Goal: Task Accomplishment & Management: Use online tool/utility

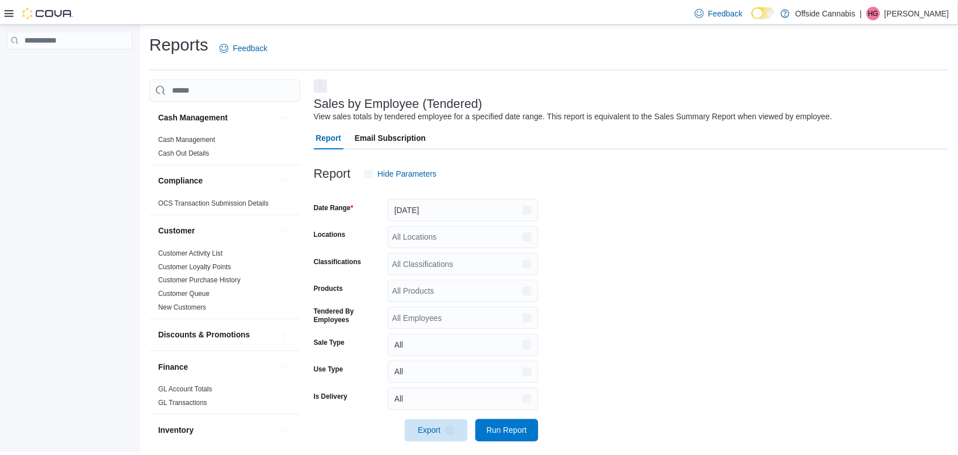
scroll to position [11, 0]
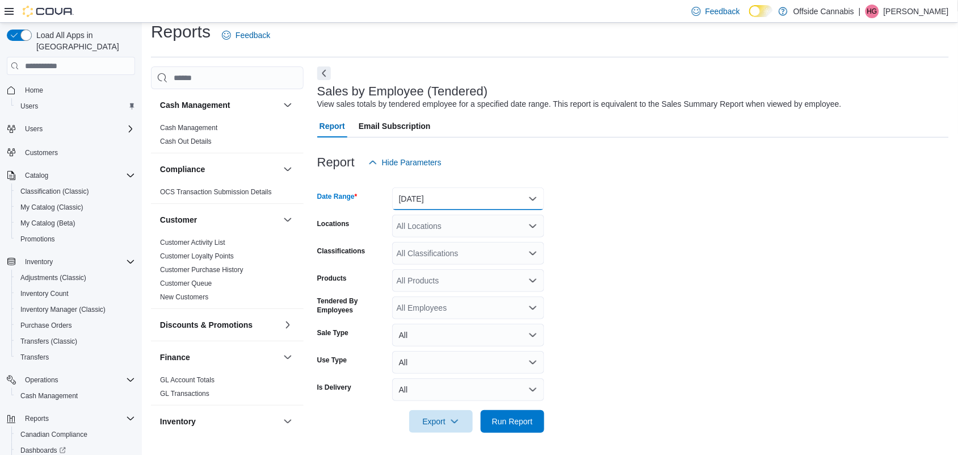
click at [484, 199] on button "[DATE]" at bounding box center [468, 198] width 152 height 23
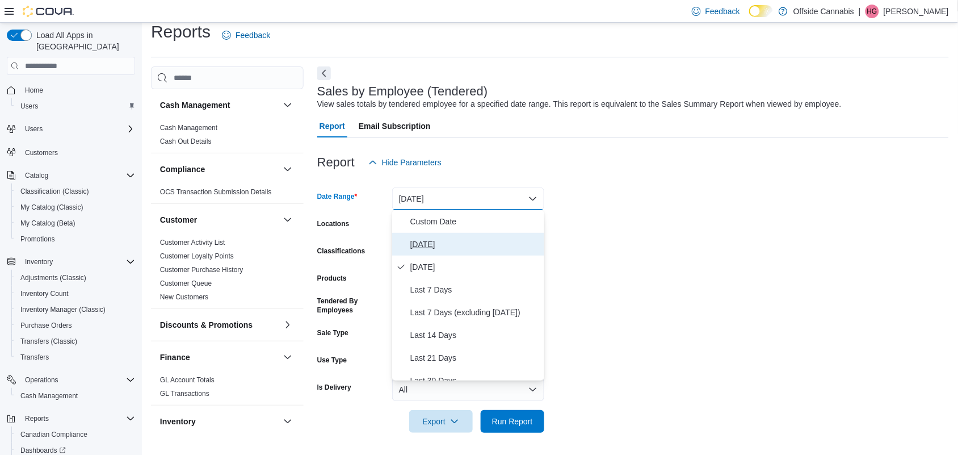
click at [429, 242] on span "[DATE]" at bounding box center [474, 244] width 129 height 14
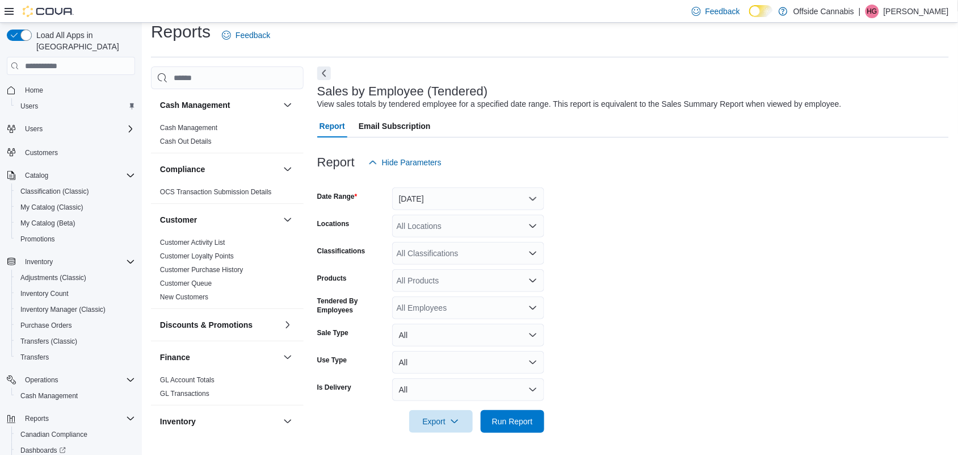
click at [614, 233] on form "Date Range [DATE] Locations All Locations Classifications All Classifications P…" at bounding box center [633, 303] width 632 height 259
click at [493, 215] on div "All Locations" at bounding box center [468, 226] width 152 height 23
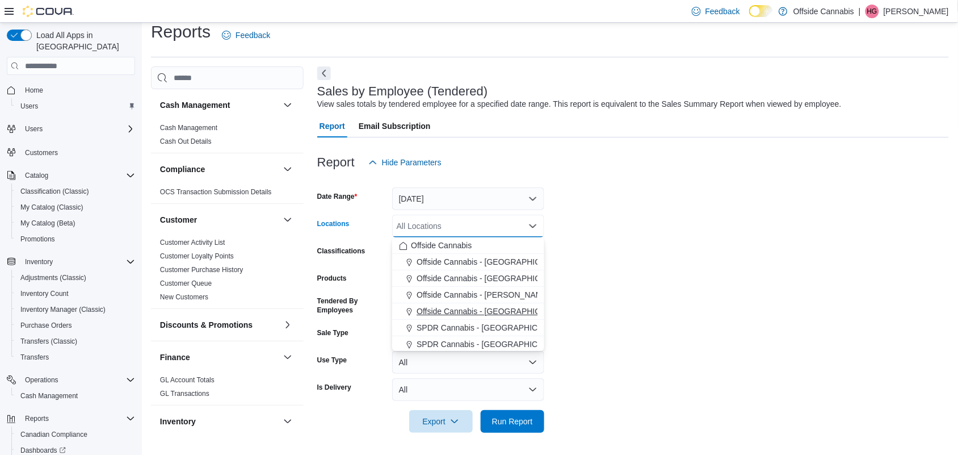
click at [498, 314] on span "Offside Cannabis - [GEOGRAPHIC_DATA]" at bounding box center [492, 310] width 150 height 11
click at [635, 287] on form "Date Range [DATE] Locations Offside [GEOGRAPHIC_DATA] - [GEOGRAPHIC_DATA] Combo…" at bounding box center [633, 303] width 632 height 259
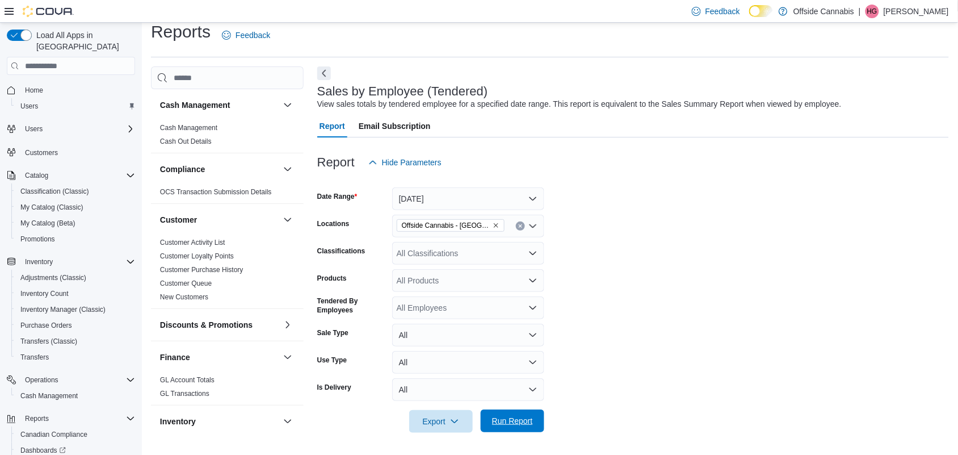
click at [511, 416] on span "Run Report" at bounding box center [512, 420] width 41 height 11
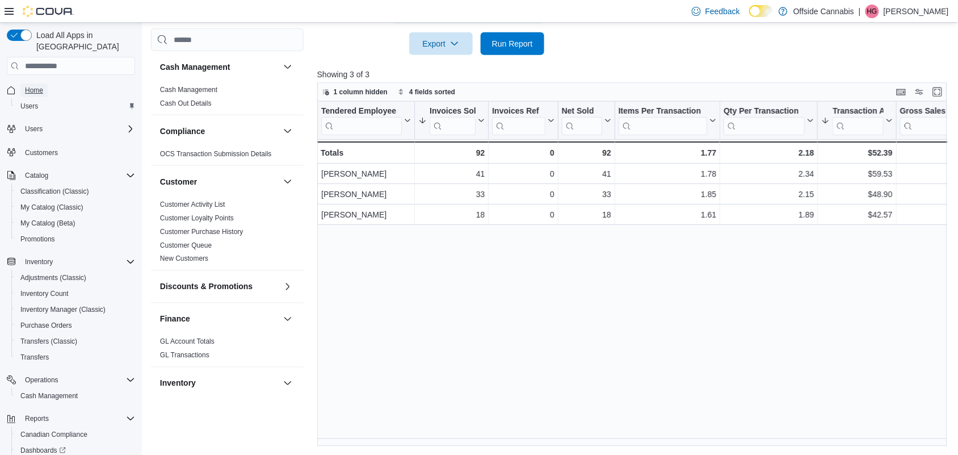
click at [44, 83] on link "Home" at bounding box center [33, 90] width 27 height 14
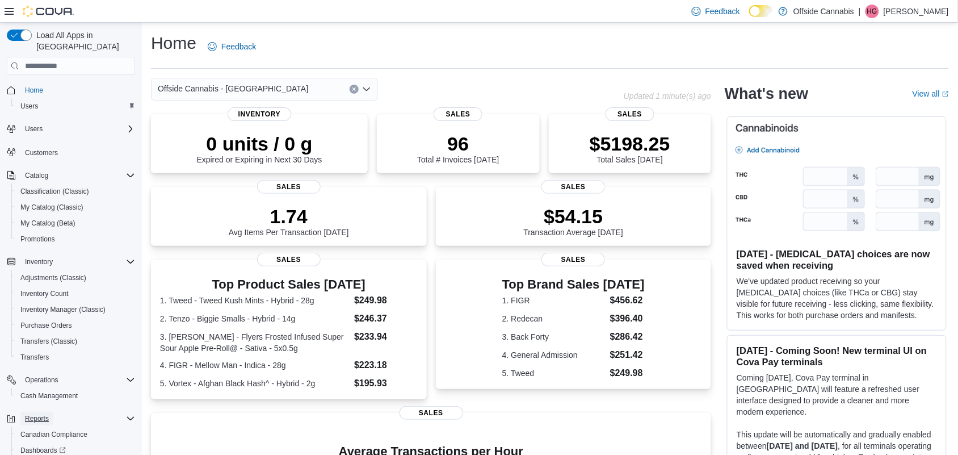
click at [41, 414] on span "Reports" at bounding box center [37, 418] width 24 height 9
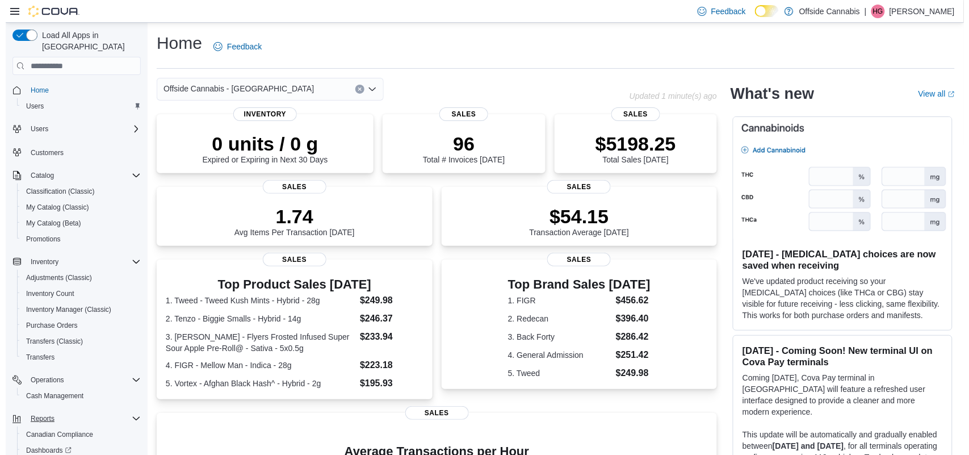
scroll to position [58, 0]
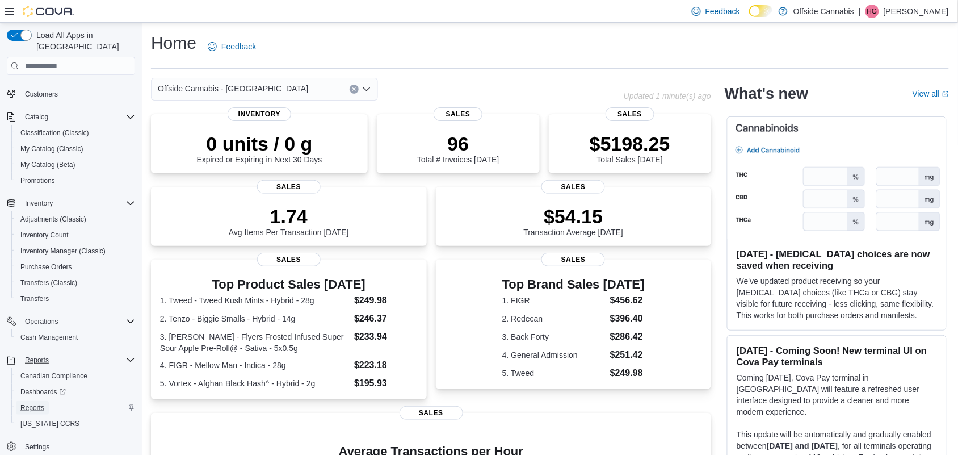
click at [43, 403] on span "Reports" at bounding box center [32, 407] width 24 height 9
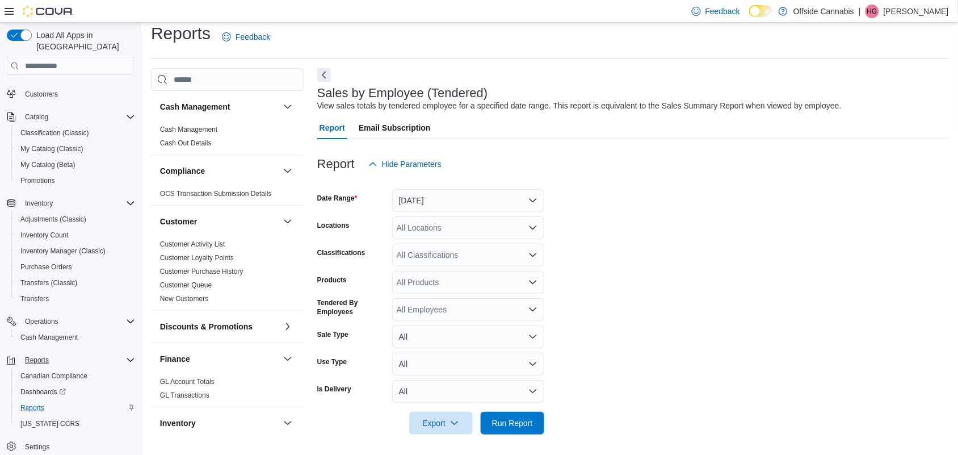
scroll to position [11, 0]
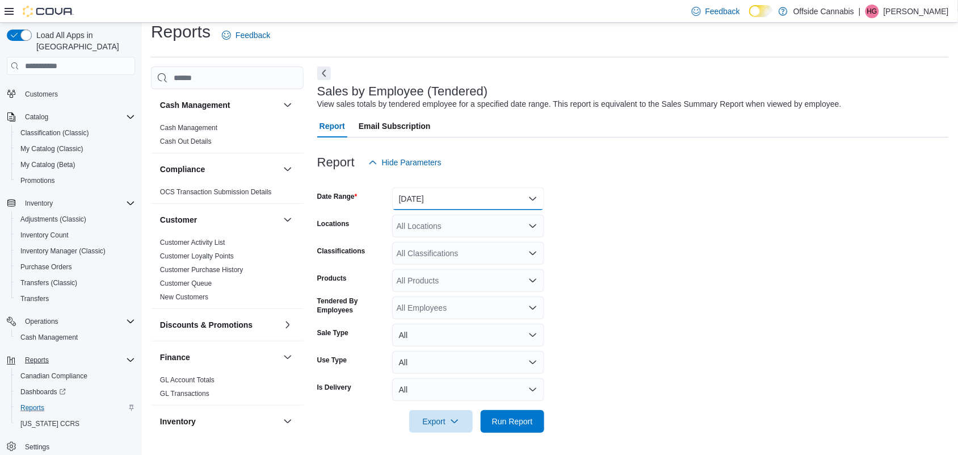
click at [442, 199] on button "[DATE]" at bounding box center [468, 198] width 152 height 23
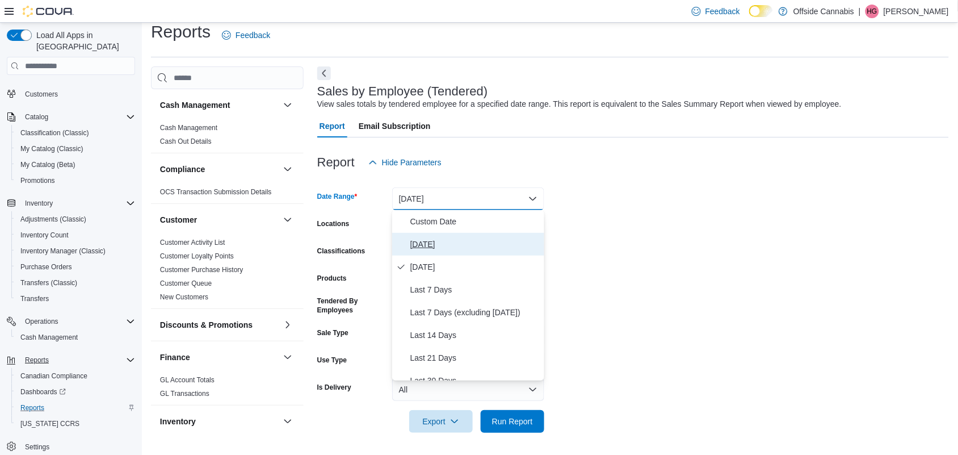
click at [424, 242] on span "[DATE]" at bounding box center [474, 244] width 129 height 14
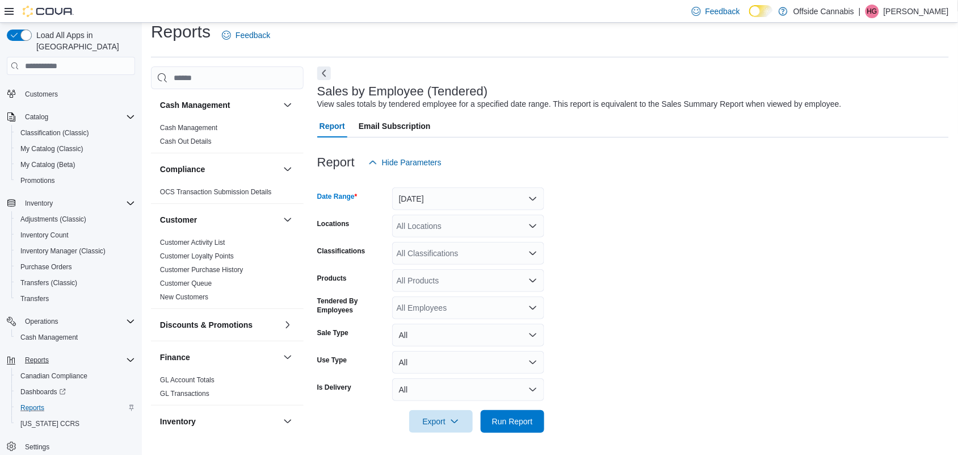
click at [588, 238] on form "Date Range [DATE] Locations All Locations Classifications All Classifications P…" at bounding box center [633, 303] width 632 height 259
click at [443, 228] on div "All Locations" at bounding box center [468, 226] width 152 height 23
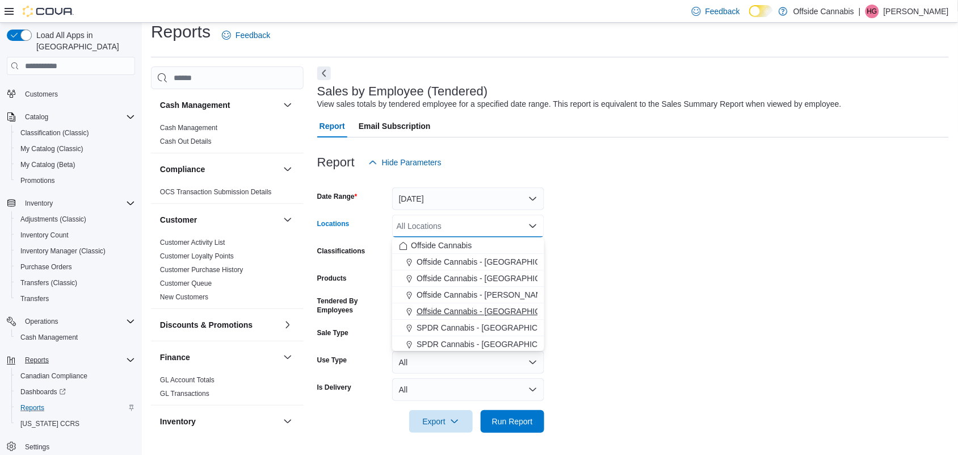
click at [492, 311] on span "Offside Cannabis - [GEOGRAPHIC_DATA]" at bounding box center [492, 310] width 150 height 11
click at [574, 258] on form "Date Range [DATE] Locations Offside [GEOGRAPHIC_DATA] - [GEOGRAPHIC_DATA] Combo…" at bounding box center [633, 303] width 632 height 259
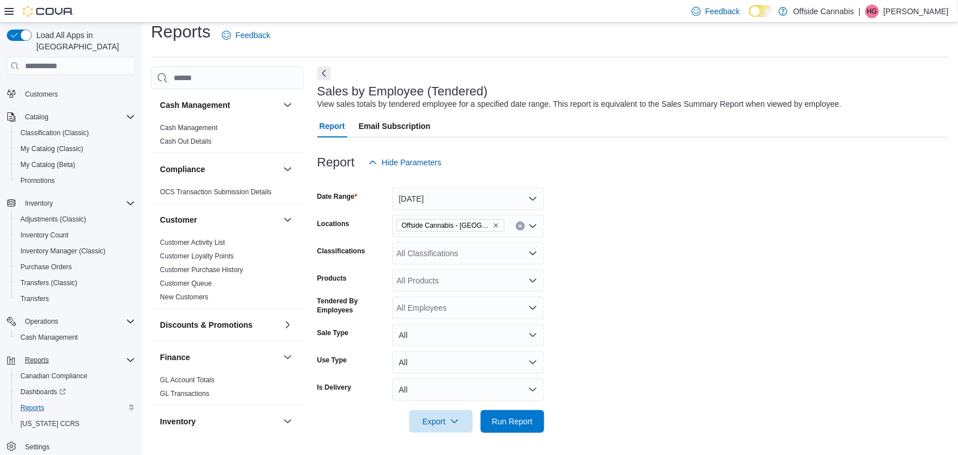
click at [472, 308] on div "All Employees" at bounding box center [468, 307] width 152 height 23
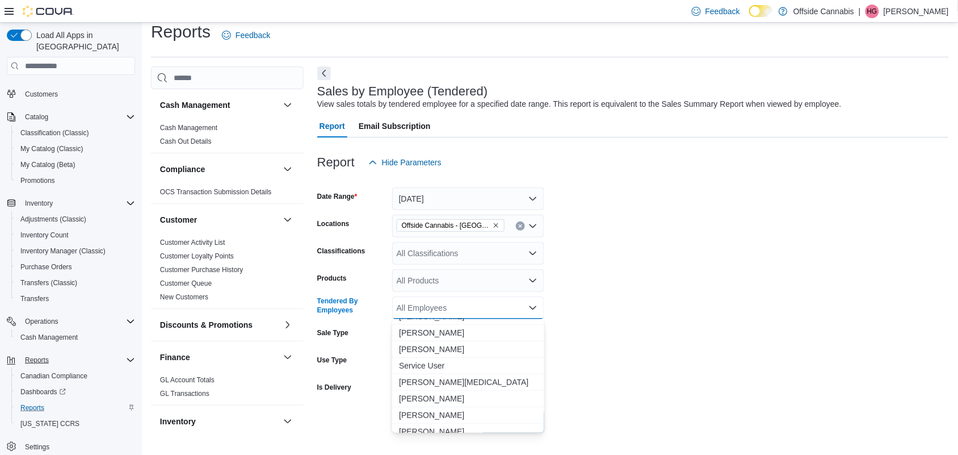
scroll to position [1539, 0]
click at [436, 335] on span "[PERSON_NAME]" at bounding box center [468, 335] width 139 height 11
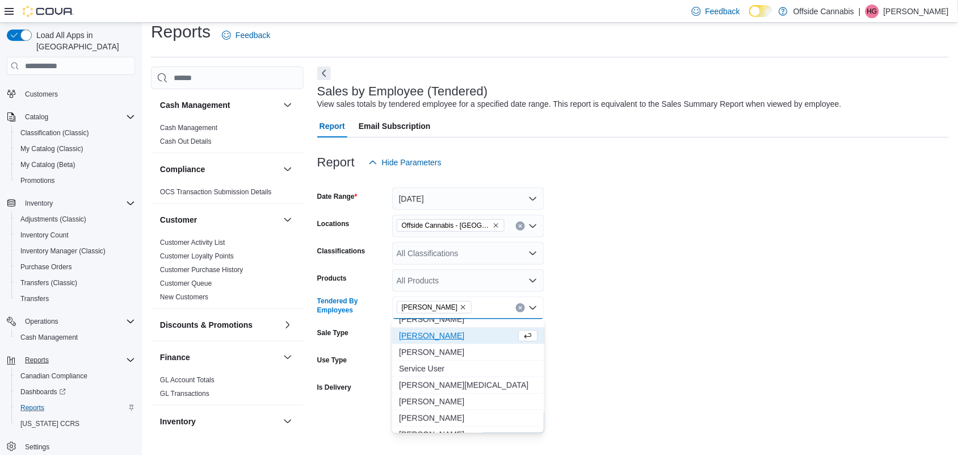
click at [729, 273] on form "Date Range [DATE] Locations Offside Cannabis - Port Perry Classifications All C…" at bounding box center [633, 303] width 632 height 259
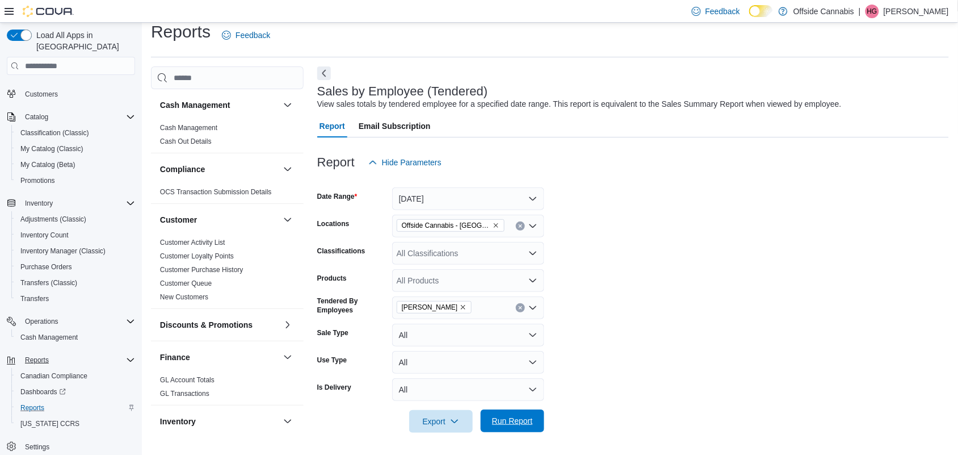
click at [520, 418] on span "Run Report" at bounding box center [512, 420] width 41 height 11
click at [649, 299] on form "Date Range [DATE] Locations Offside Cannabis - Port Perry Classifications All C…" at bounding box center [635, 303] width 636 height 259
